Goal: Contribute content

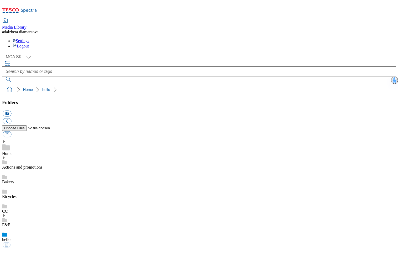
select select "flare-mca-sk"
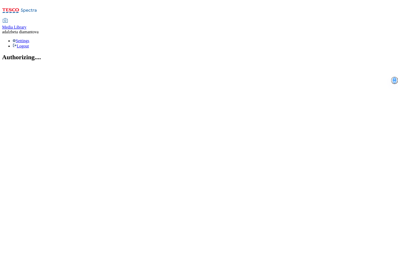
select select "flare-mca-sk"
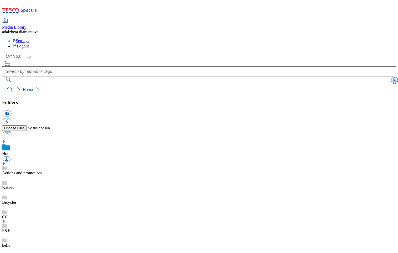
click at [10, 243] on link "hello" at bounding box center [6, 245] width 8 height 4
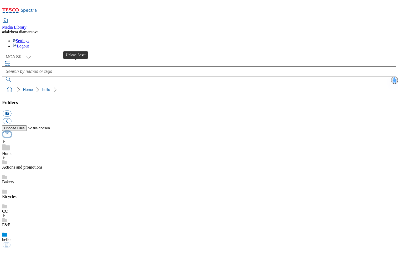
click at [11, 131] on button "button" at bounding box center [7, 134] width 9 height 6
type input "C:\fakepath\iStock-1349980418 1.png"
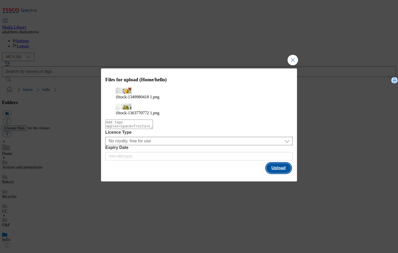
click at [274, 172] on button "Upload" at bounding box center [278, 168] width 25 height 10
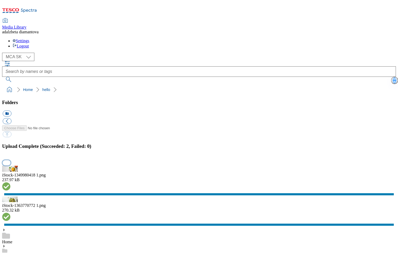
click at [10, 160] on button "button" at bounding box center [7, 162] width 8 height 5
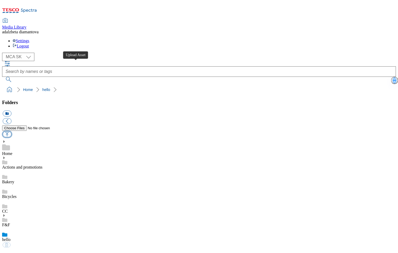
click at [11, 131] on button "button" at bounding box center [7, 134] width 9 height 6
type input "C:\fakepath\iStock-1349980418 1.png"
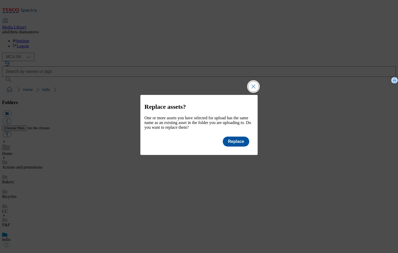
click at [255, 81] on button "Close Modal" at bounding box center [253, 86] width 10 height 10
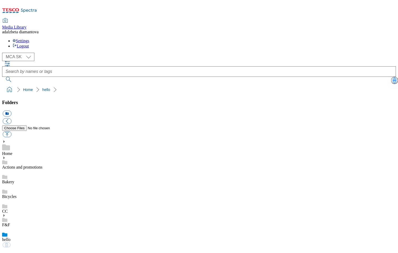
click at [34, 248] on div "HP" at bounding box center [199, 255] width 394 height 15
click at [10, 237] on link "hello" at bounding box center [6, 239] width 8 height 4
